Goal: Task Accomplishment & Management: Complete application form

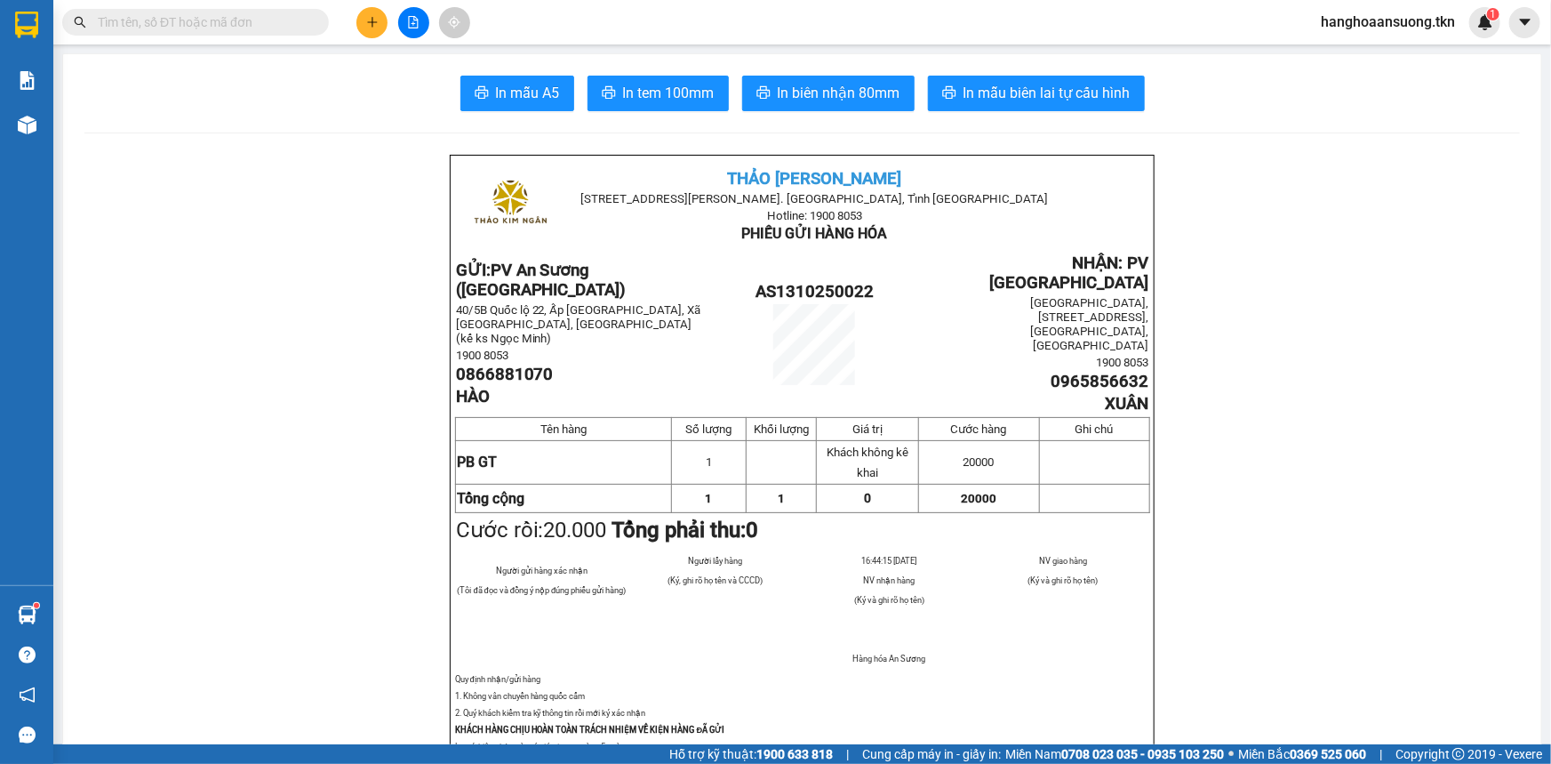
click at [371, 19] on icon "plus" at bounding box center [372, 22] width 12 height 12
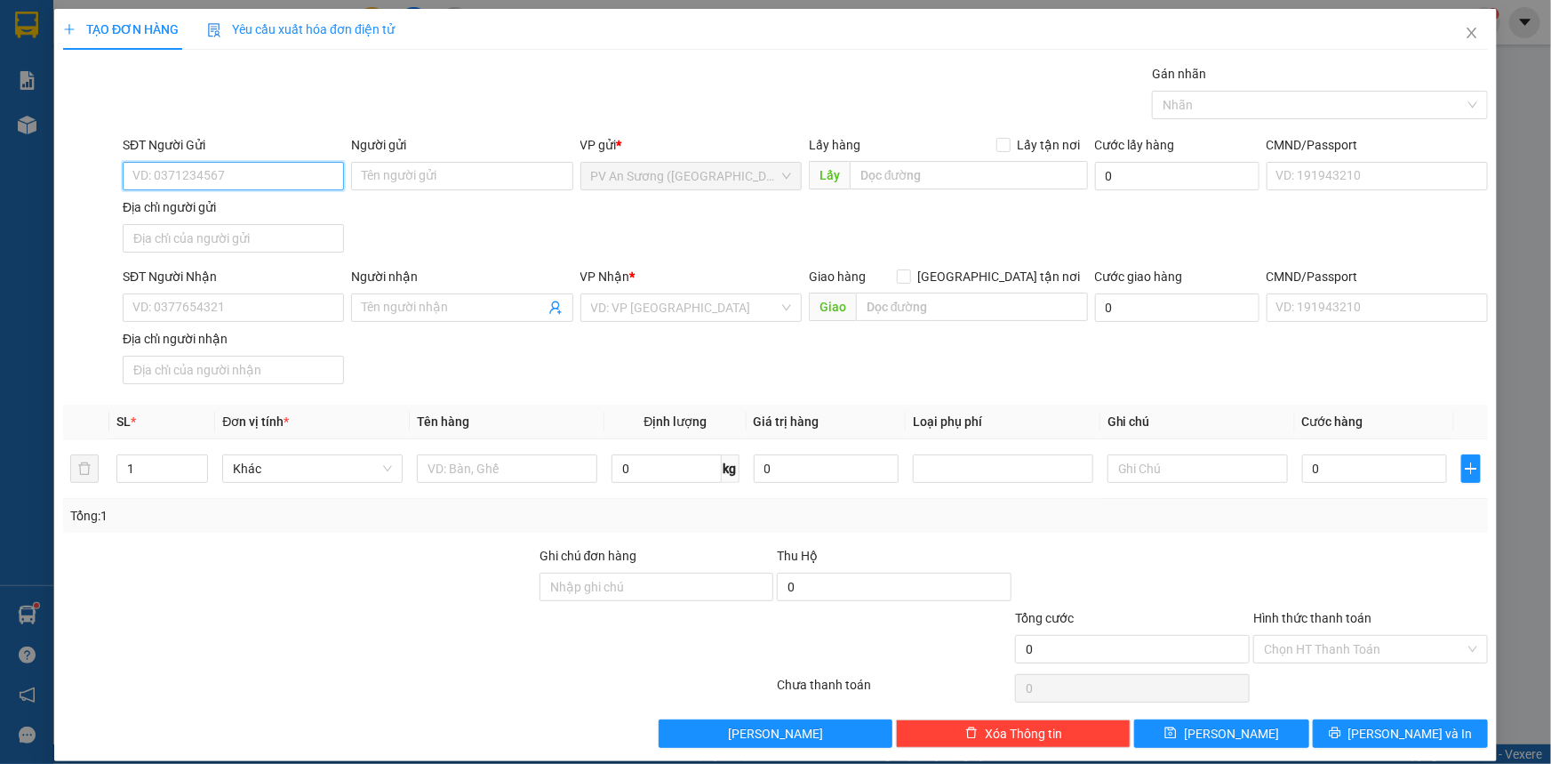
click at [181, 180] on input "SĐT Người Gửi" at bounding box center [233, 176] width 221 height 28
type input "0358545996"
click at [424, 169] on input "Người gửi" at bounding box center [461, 176] width 221 height 28
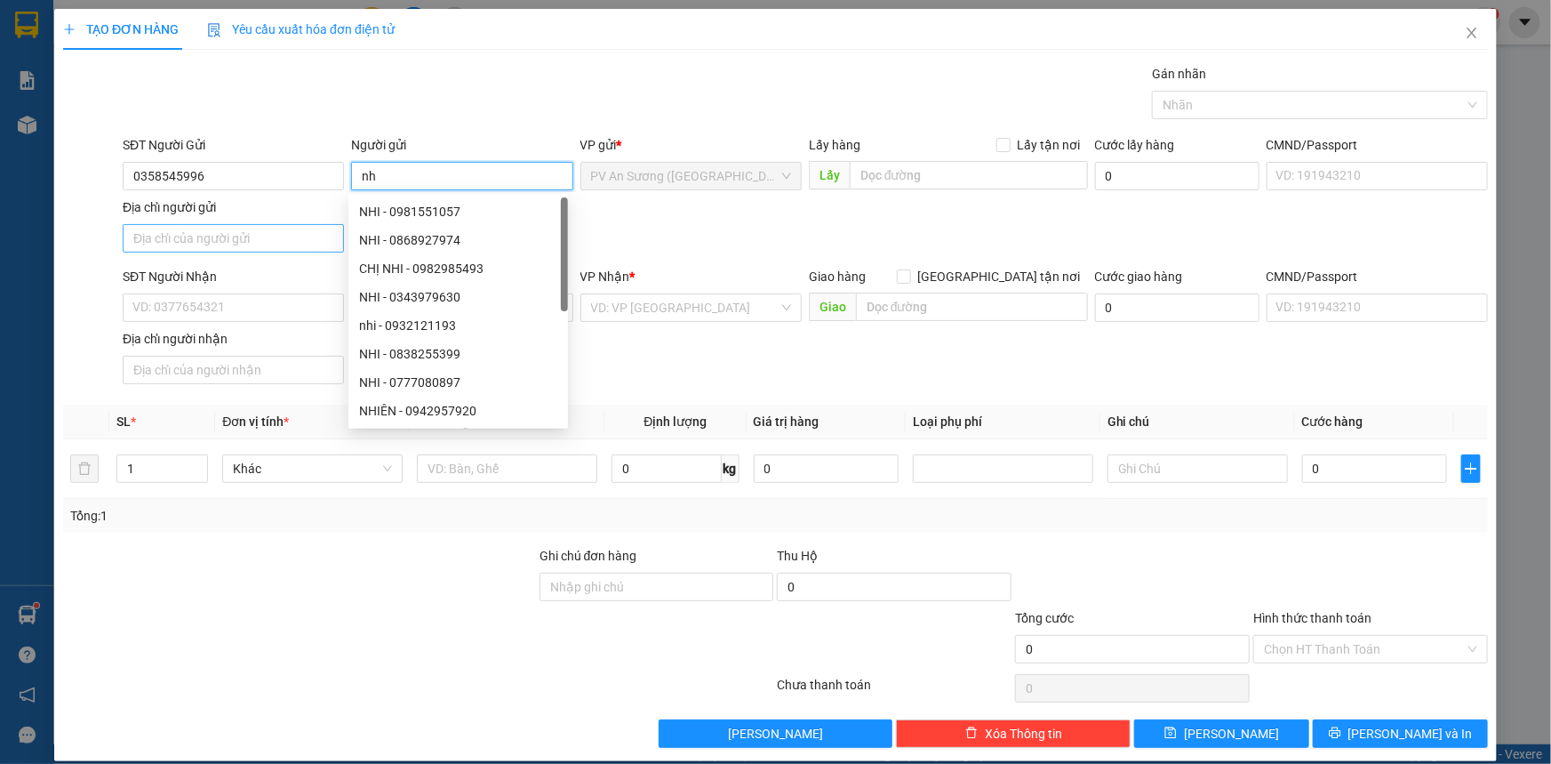
type input "n"
type input "tú"
click at [188, 309] on input "SĐT Người Nhận" at bounding box center [233, 307] width 221 height 28
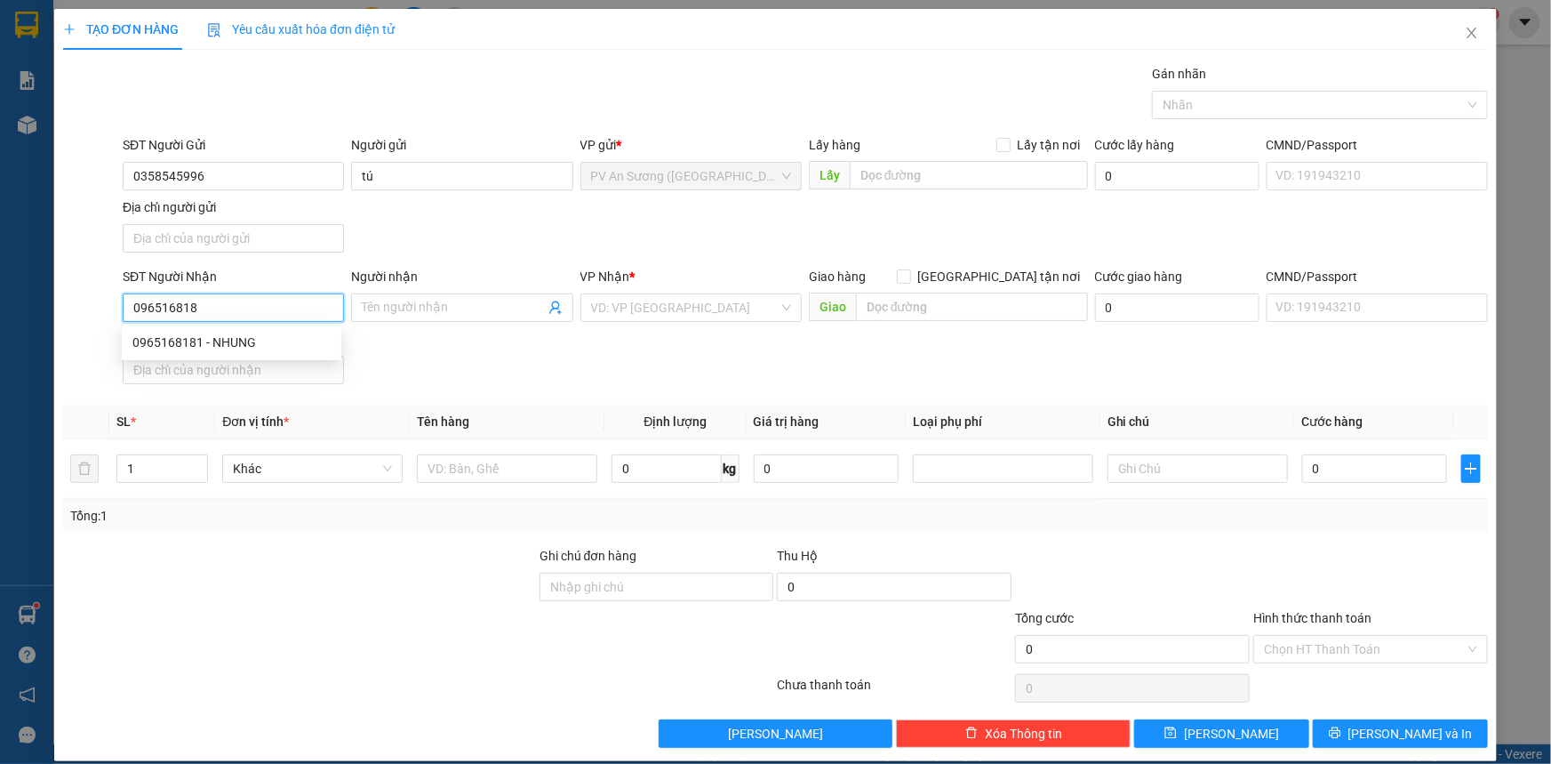
type input "0965168181"
click at [184, 342] on div "0965168181 - NHUNG" at bounding box center [231, 342] width 198 height 20
type input "NHUNG"
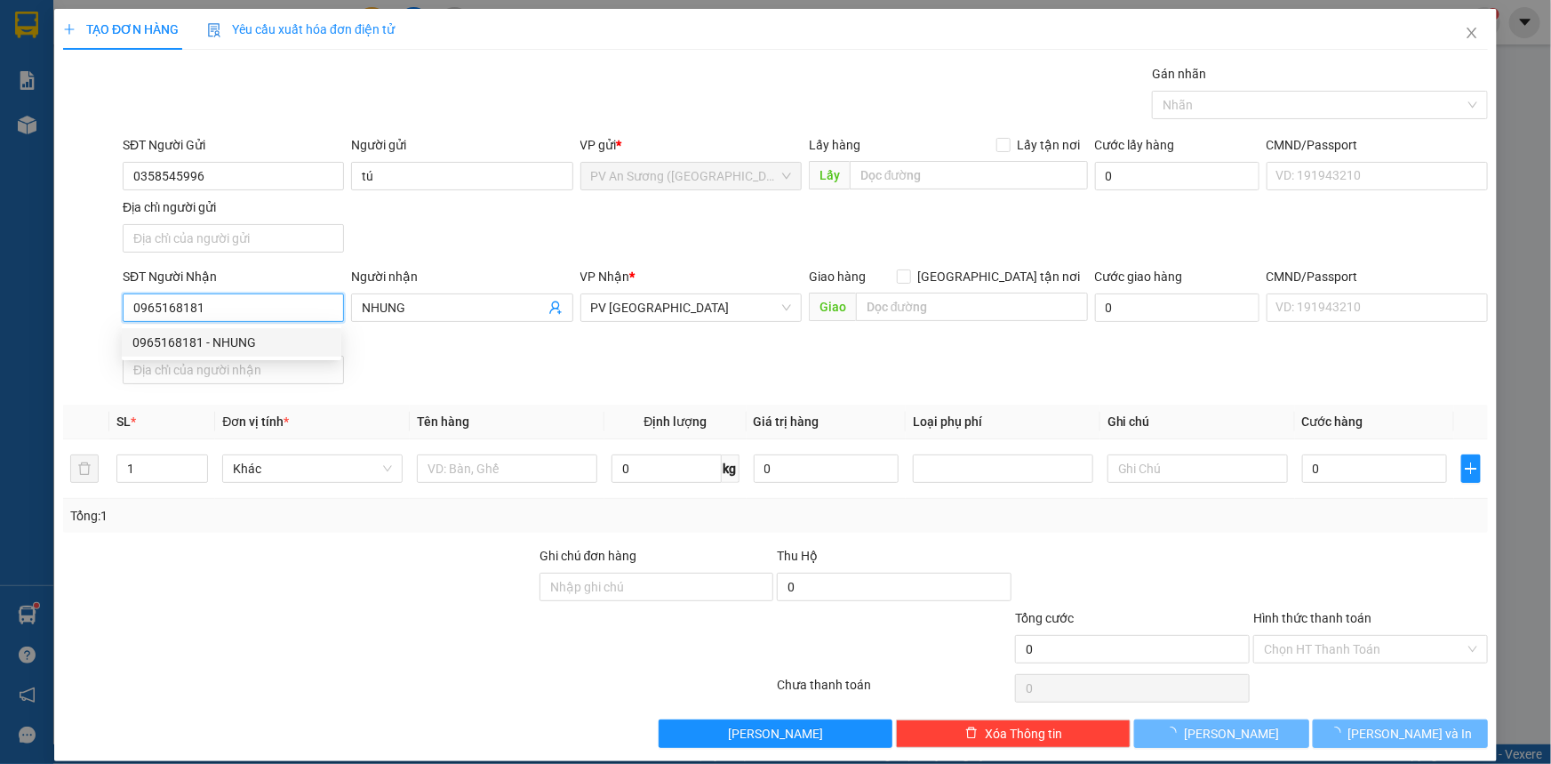
type input "20.000"
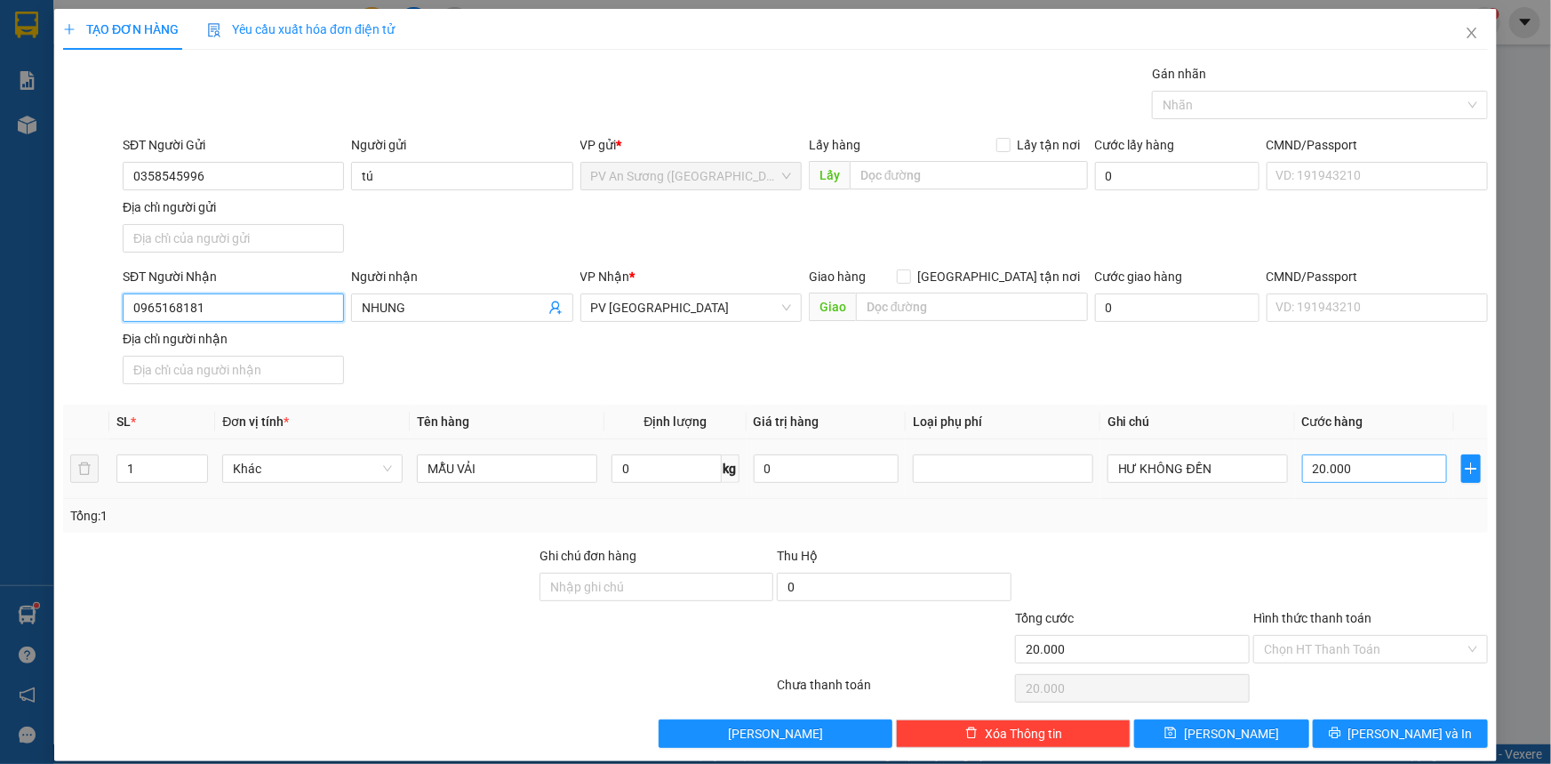
type input "0965168181"
click at [1381, 460] on input "20.000" at bounding box center [1374, 468] width 145 height 28
type input "3"
type input "00.003"
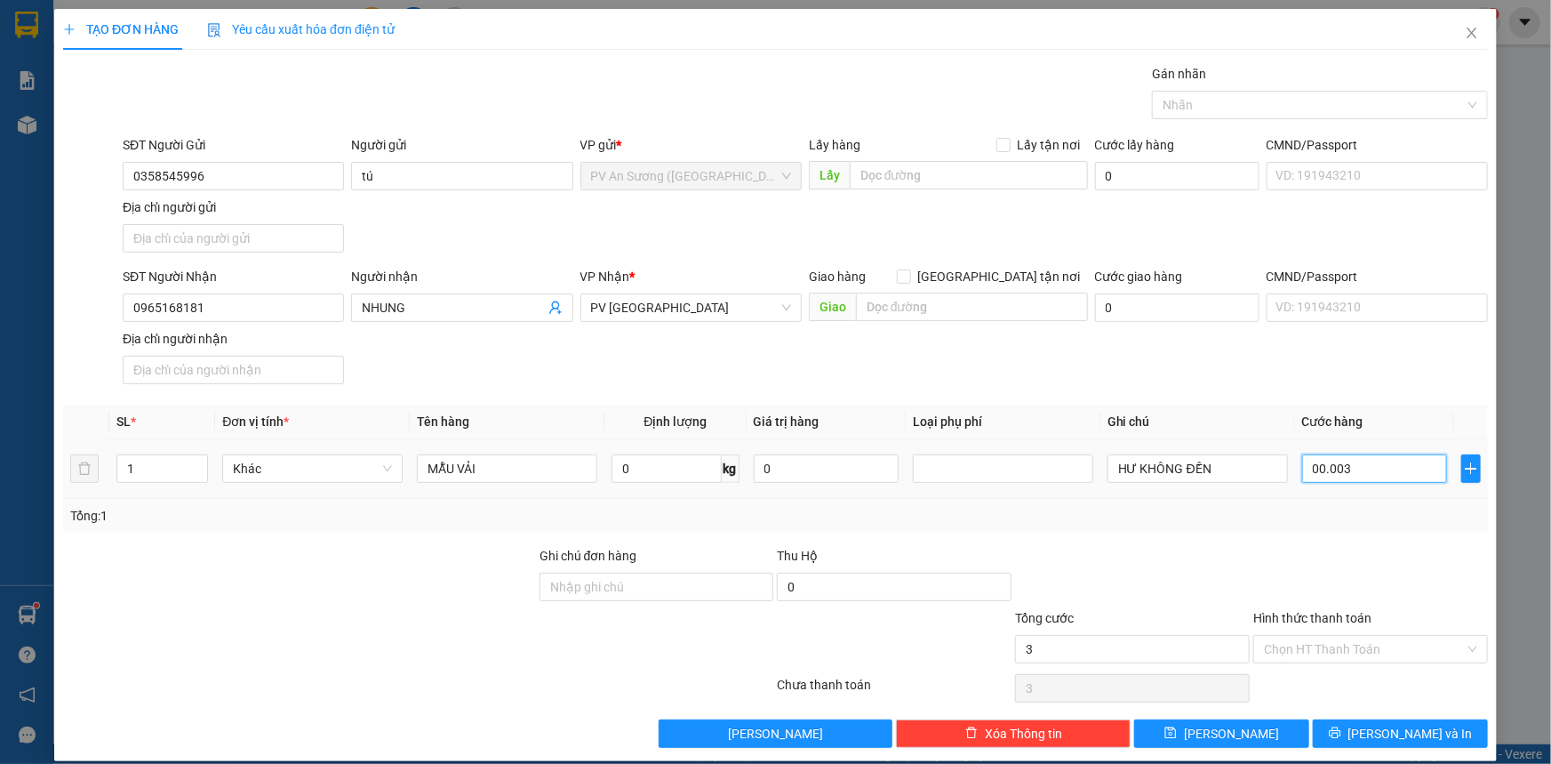
type input "30"
type input "0.000.030"
click at [1317, 640] on input "Hình thức thanh toán" at bounding box center [1364, 649] width 201 height 27
type input "30.000"
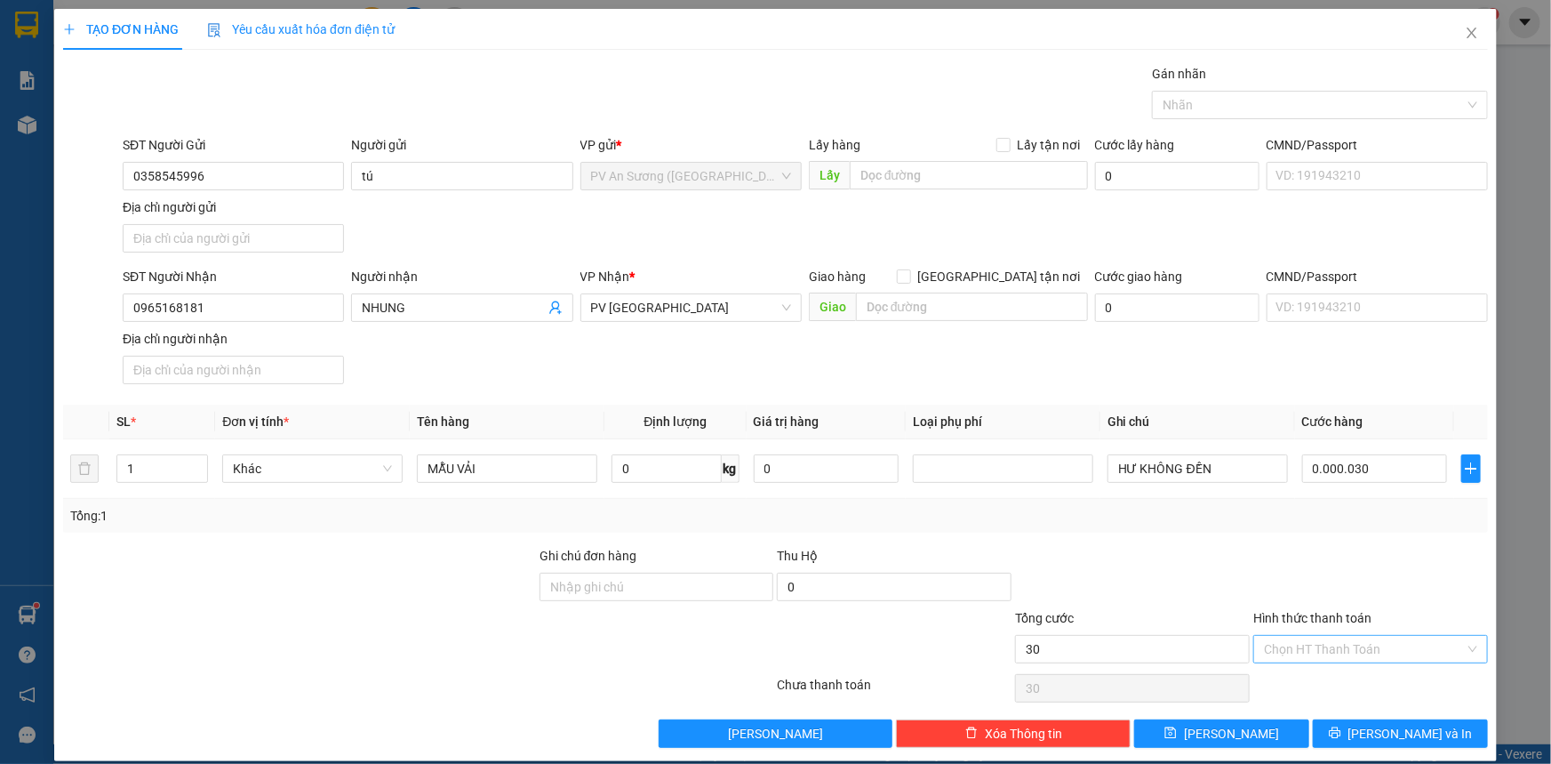
type input "30.000"
click at [1307, 673] on div "Tại văn phòng" at bounding box center [1360, 683] width 212 height 20
type input "0"
click at [1328, 725] on button "[PERSON_NAME] và In" at bounding box center [1400, 733] width 175 height 28
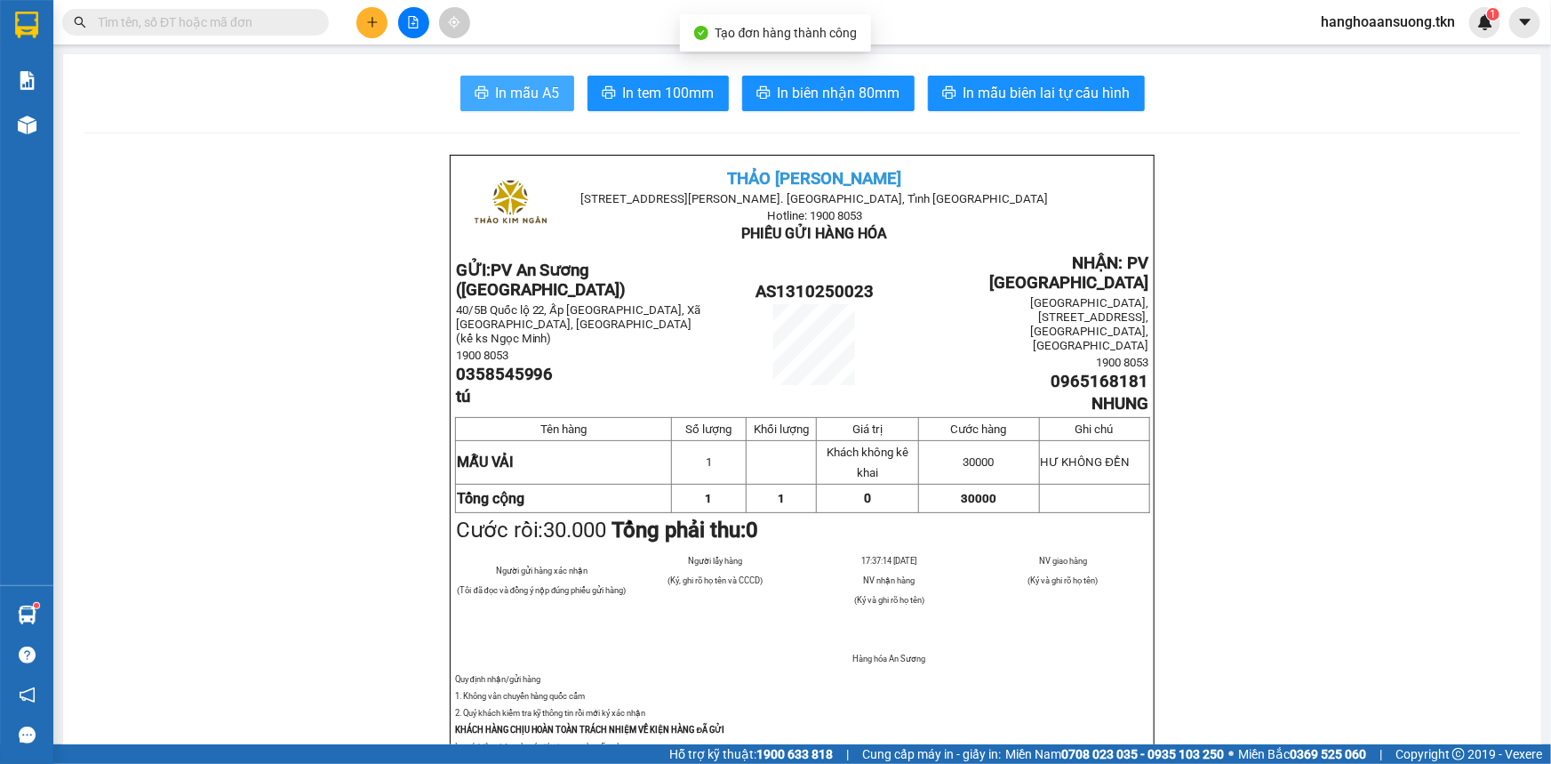
click at [495, 104] on button "In mẫu A5" at bounding box center [517, 94] width 114 height 36
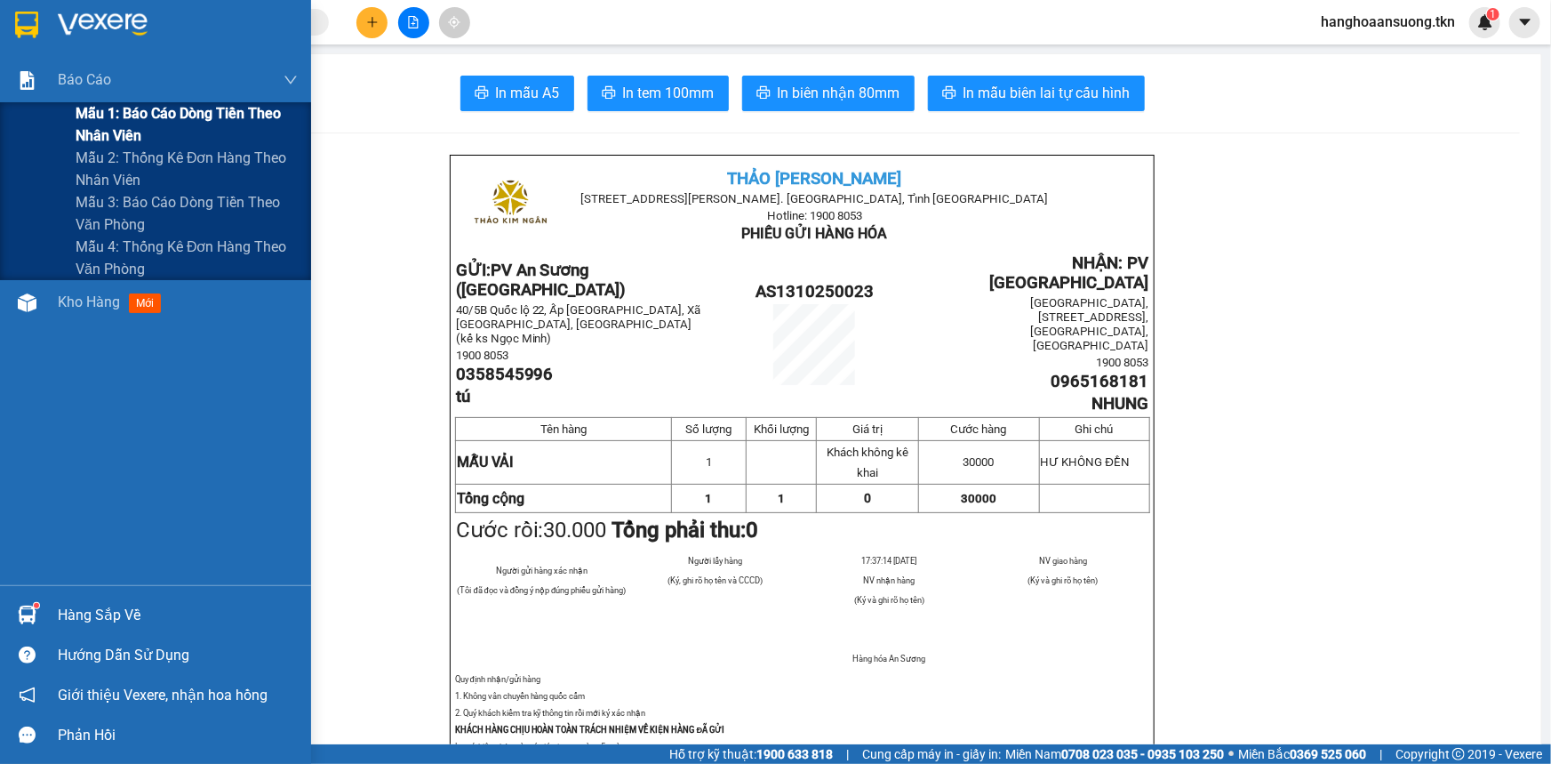
click at [48, 119] on div "Mẫu 1: Báo cáo dòng tiền theo nhân viên" at bounding box center [155, 124] width 311 height 44
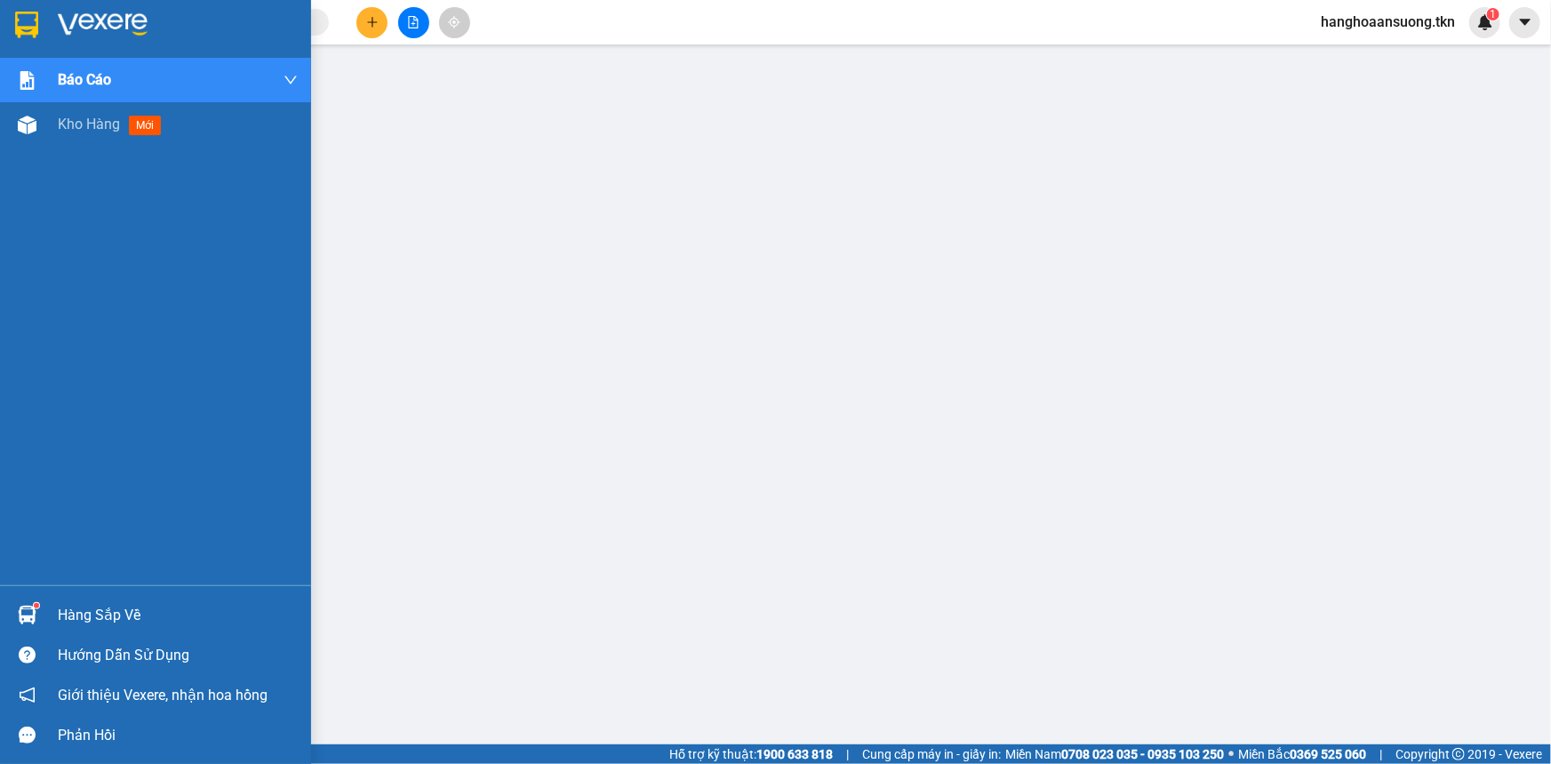
drag, startPoint x: 20, startPoint y: 24, endPoint x: 64, endPoint y: 45, distance: 48.5
click at [21, 24] on img at bounding box center [26, 25] width 23 height 27
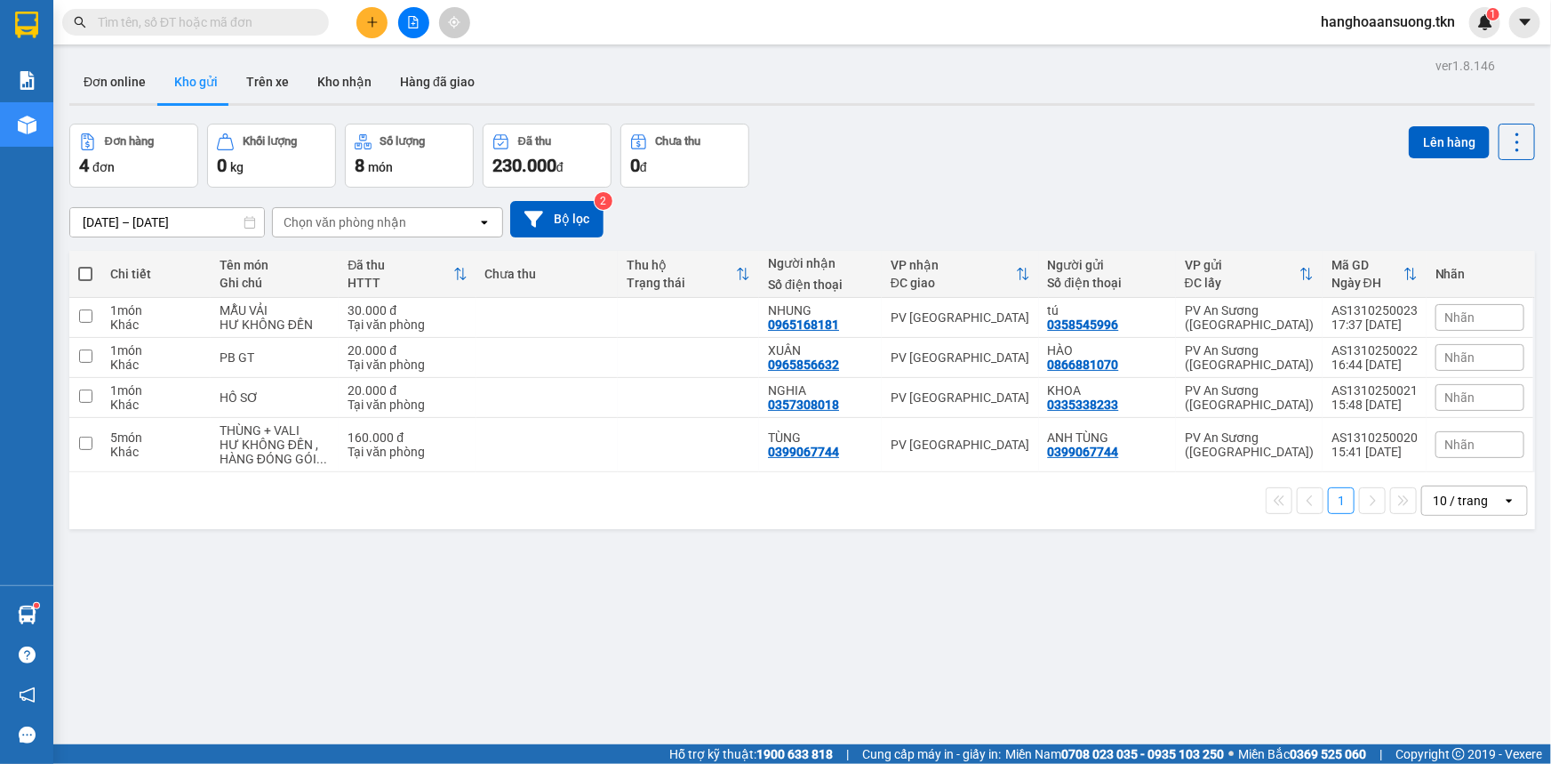
click at [881, 185] on div "Đơn hàng 4 đơn Khối lượng 0 kg Số lượng 8 món Đã thu 230.000 đ Chưa thu 0 đ Lên…" at bounding box center [802, 156] width 1466 height 64
click at [211, 20] on input "text" at bounding box center [203, 22] width 210 height 20
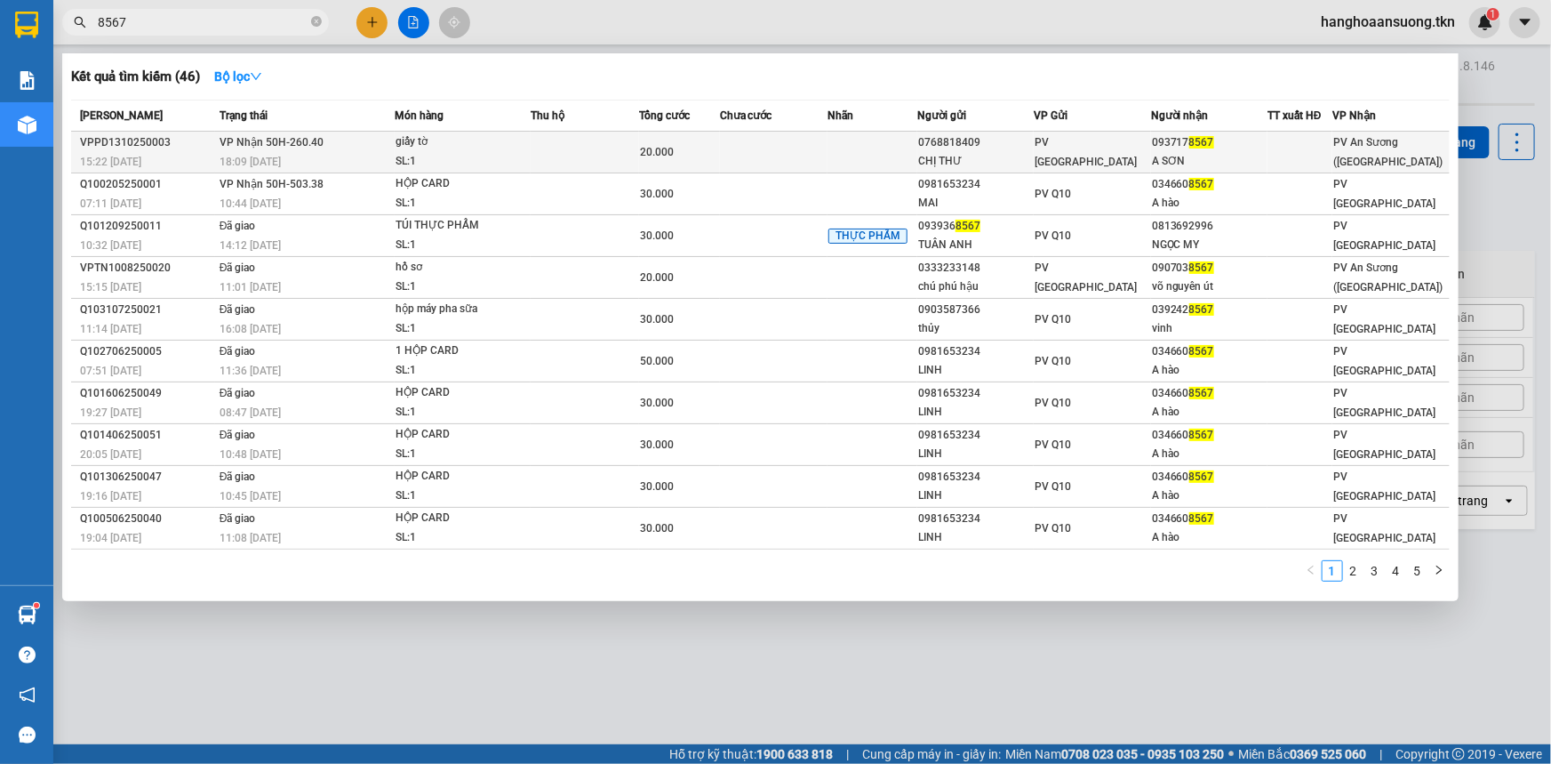
type input "8567"
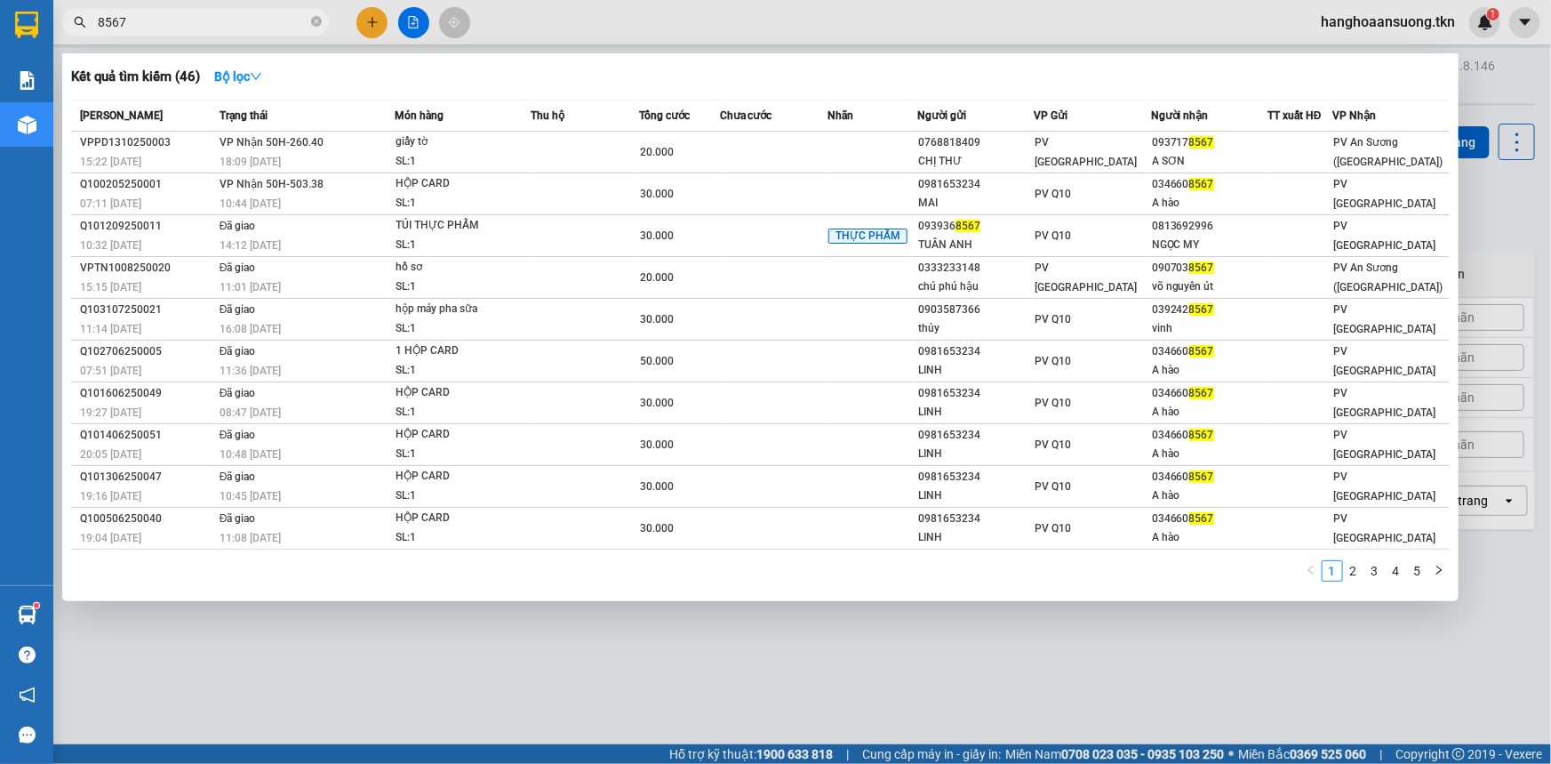
click at [560, 149] on td at bounding box center [585, 153] width 108 height 42
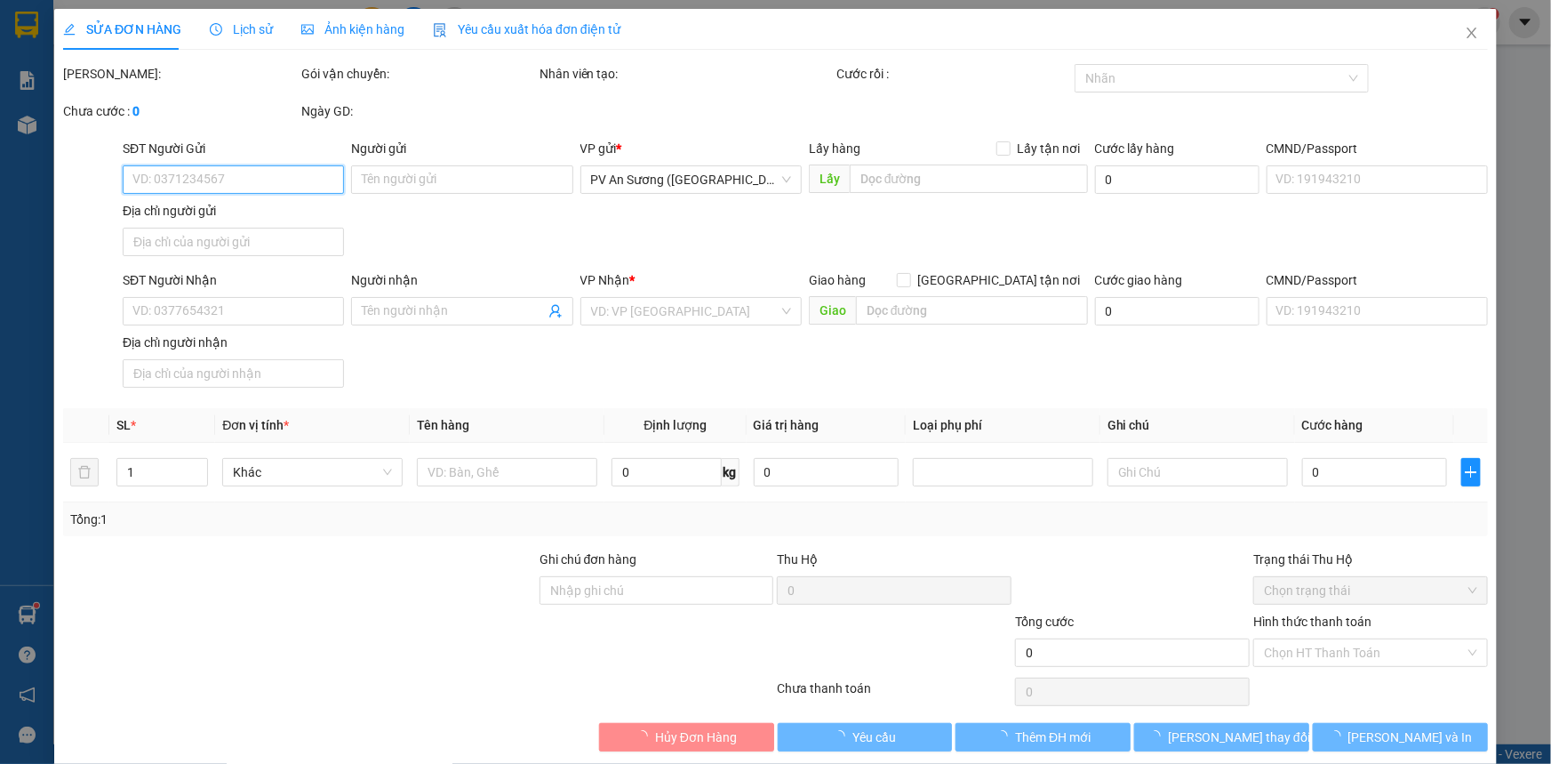
scroll to position [20, 0]
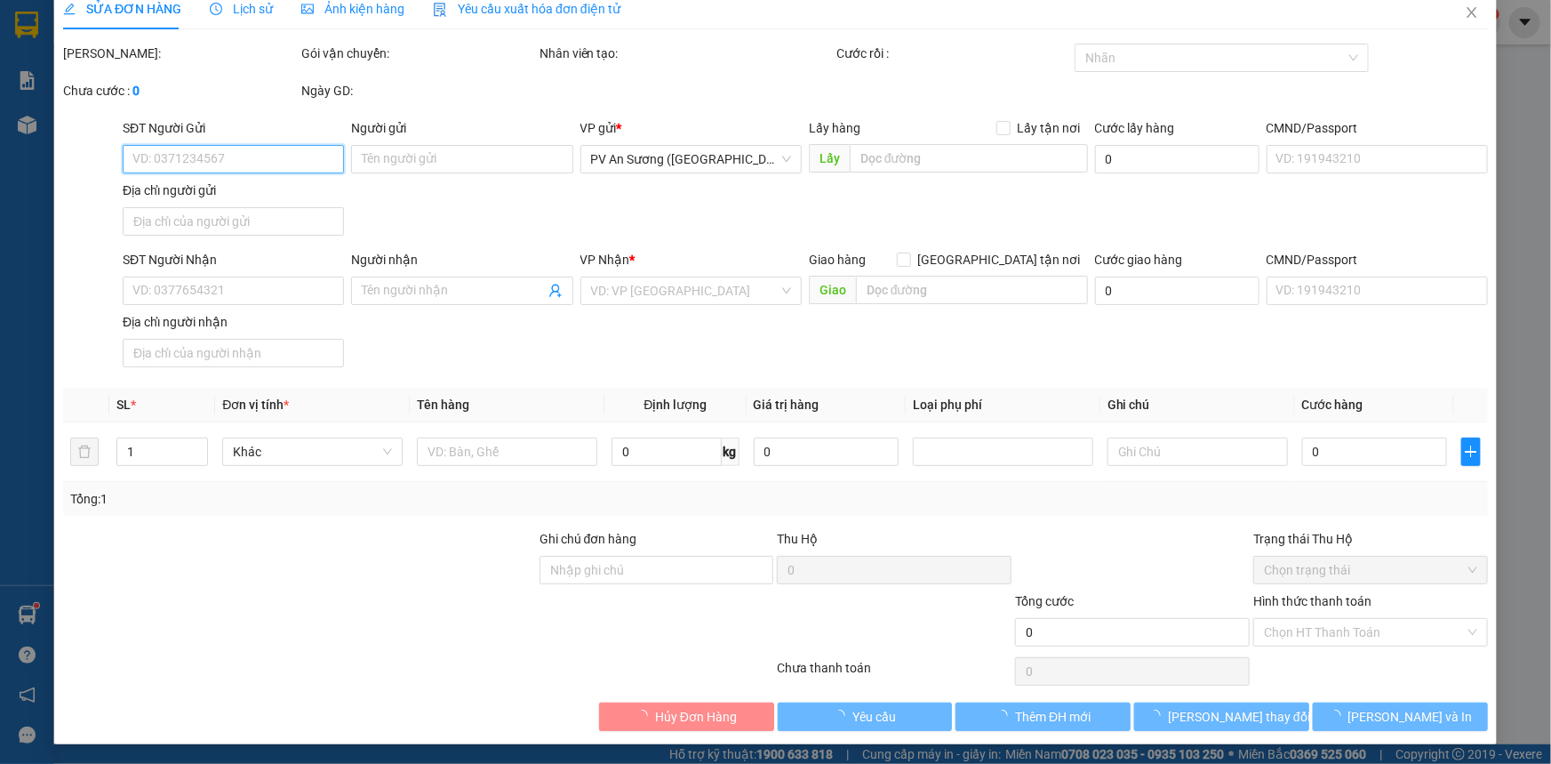
type input "0768818409"
type input "CHỊ THƯ"
type input "0937178567"
type input "A SƠN"
type input "20.000"
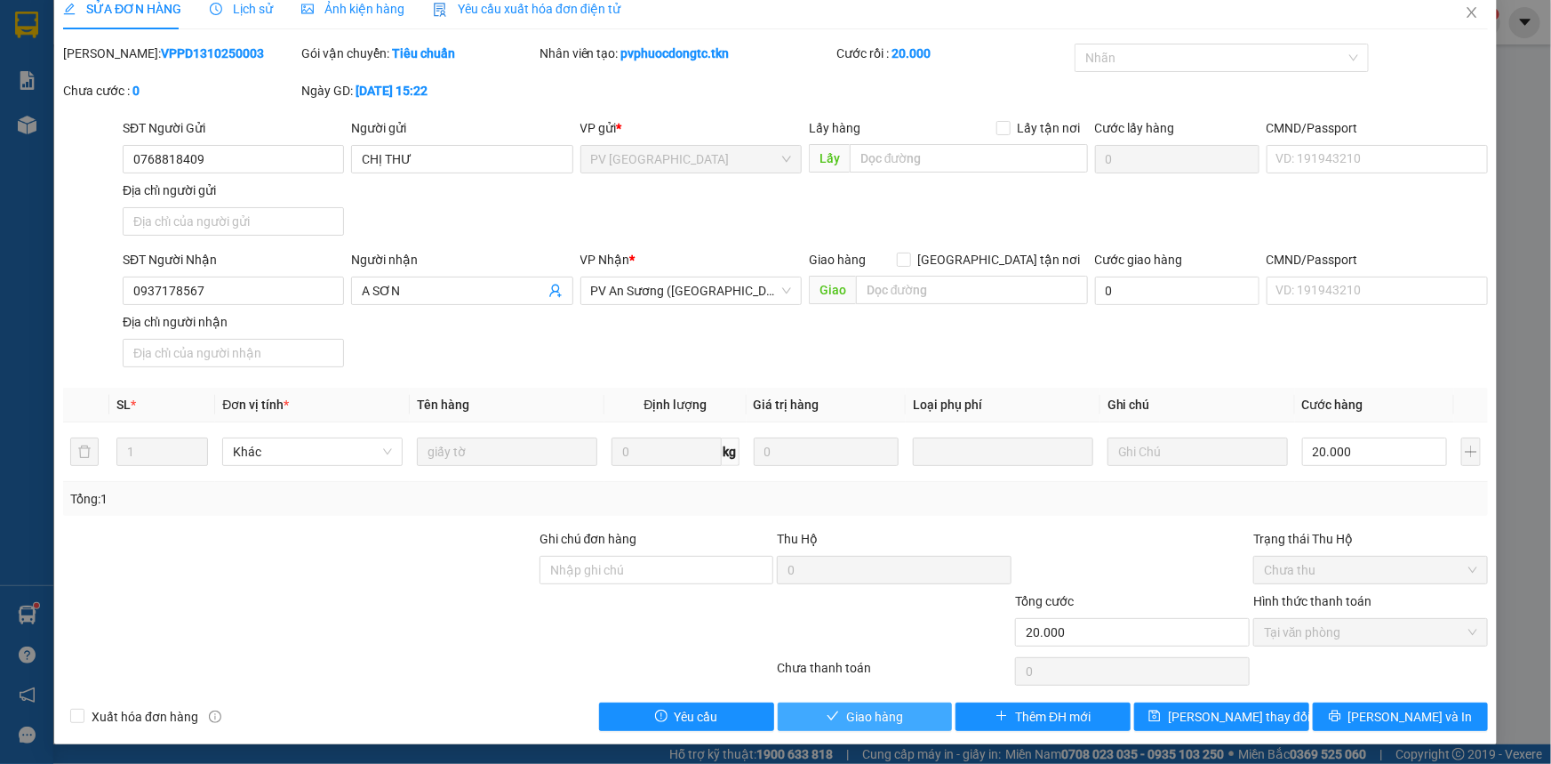
click at [861, 716] on span "Giao hàng" at bounding box center [874, 717] width 57 height 20
